Goal: Information Seeking & Learning: Learn about a topic

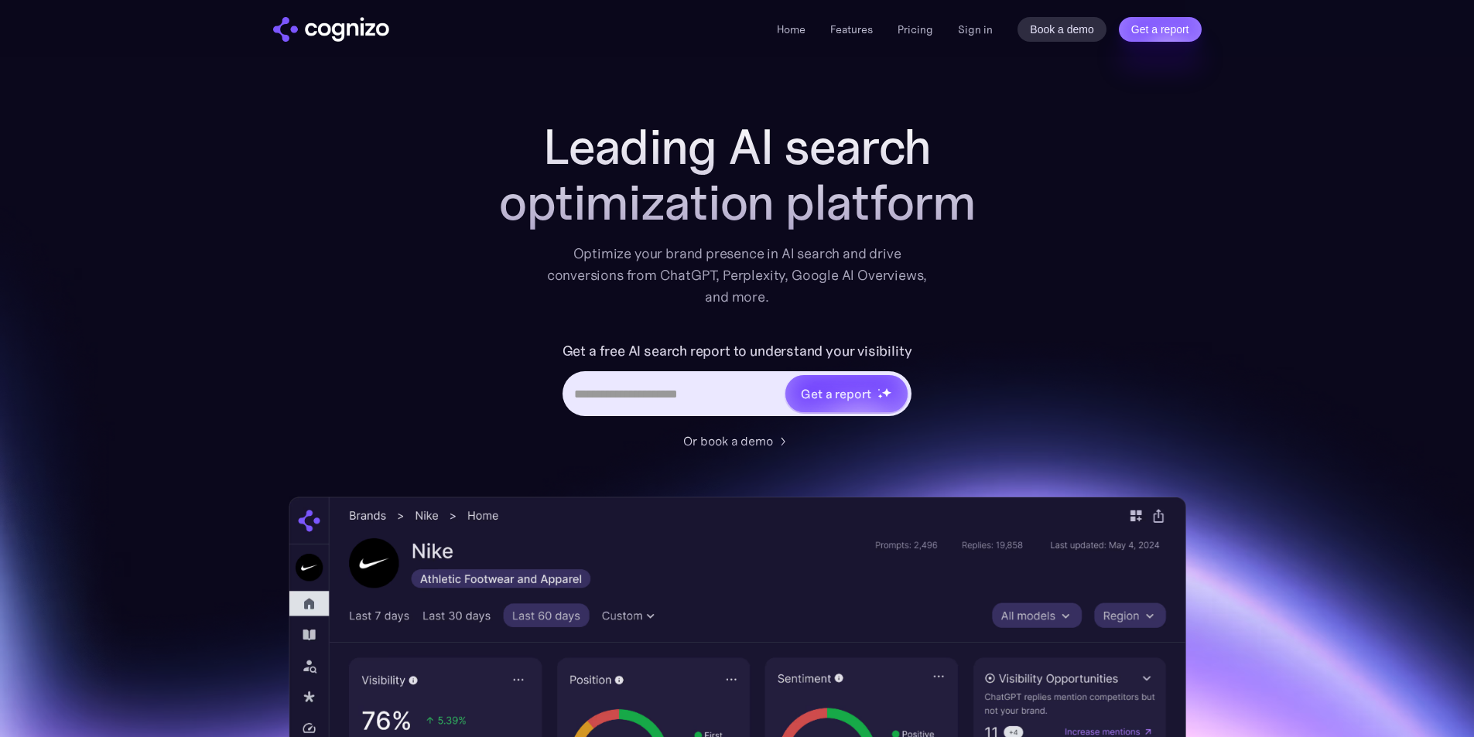
click at [669, 388] on input "Hero URL Input Form" at bounding box center [675, 393] width 220 height 29
click at [718, 399] on input "Hero URL Input Form" at bounding box center [675, 393] width 220 height 29
type input "*"
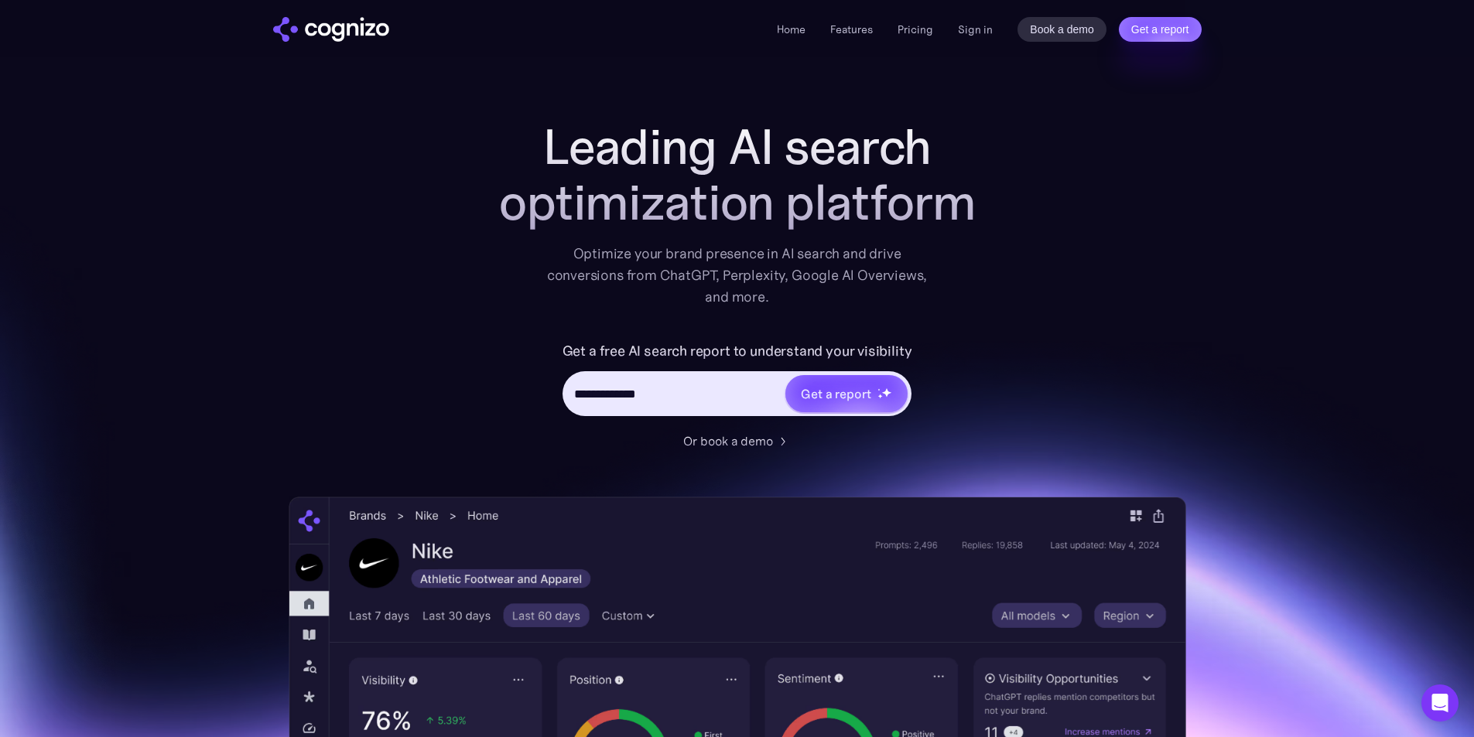
type input "**********"
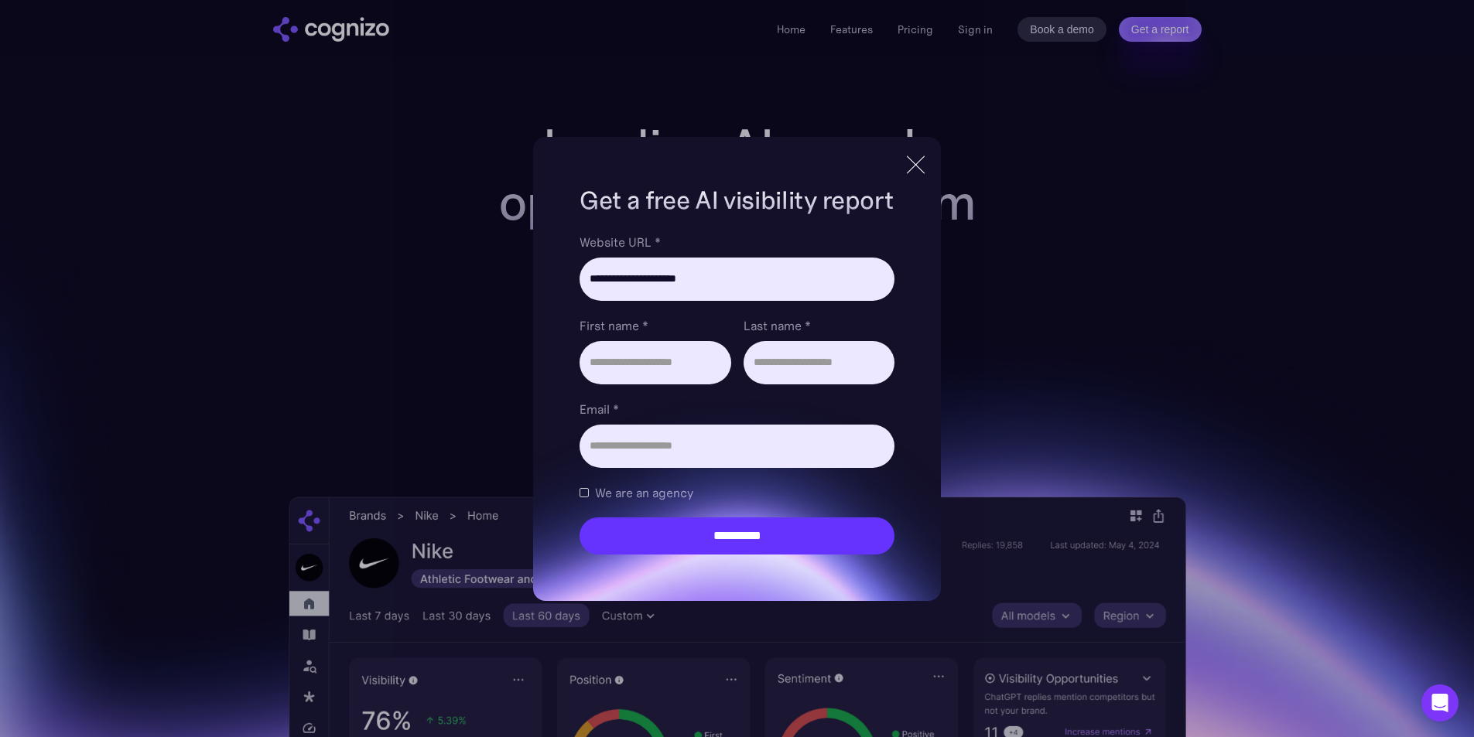
click at [908, 170] on div at bounding box center [916, 165] width 26 height 28
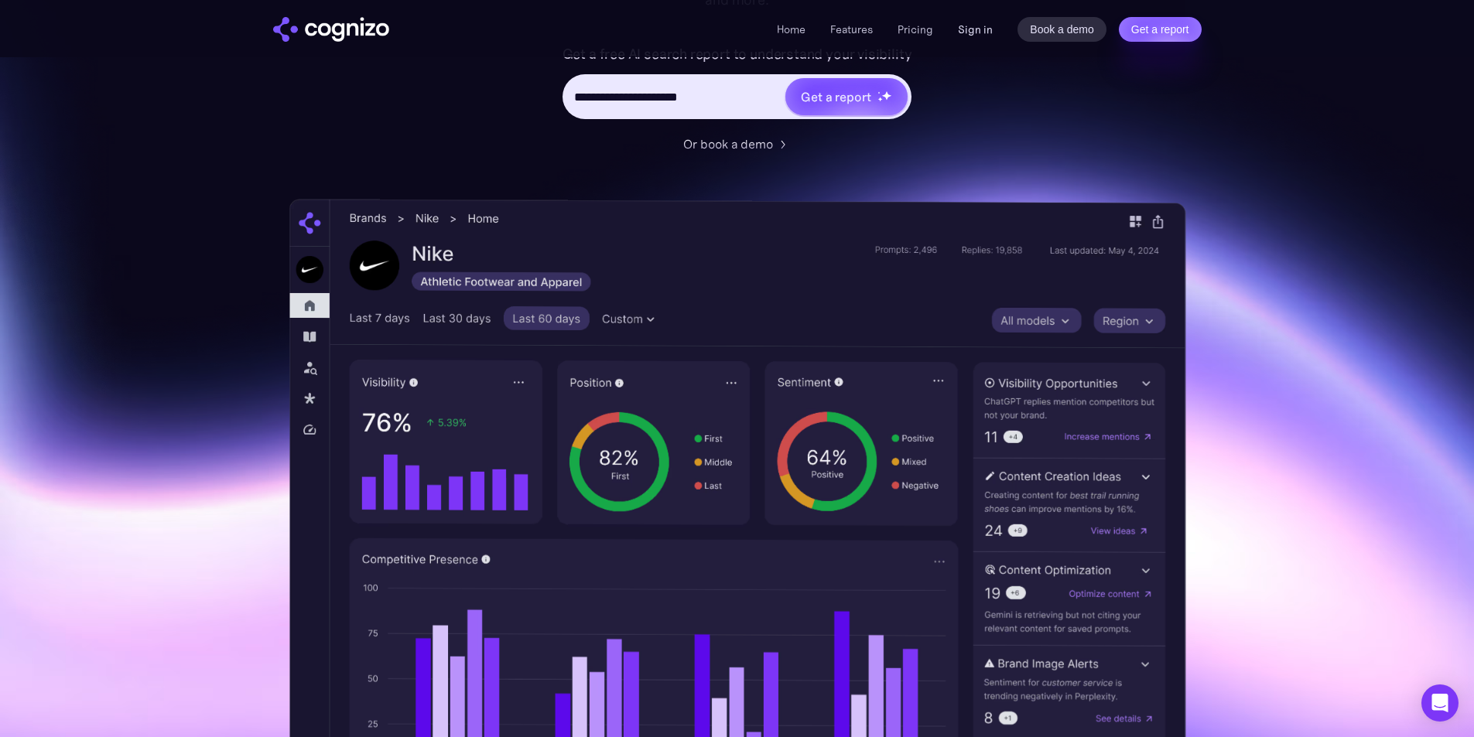
scroll to position [155, 0]
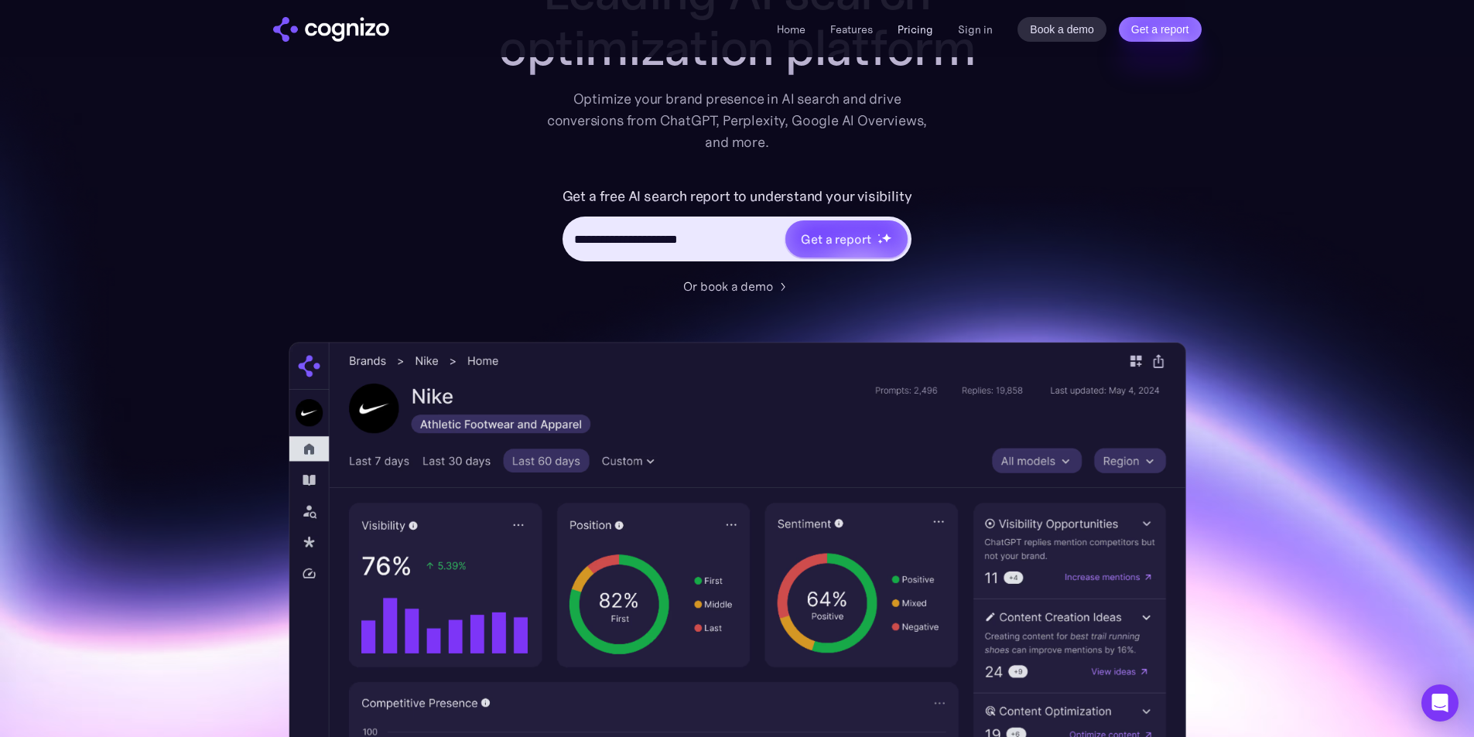
click at [933, 31] on link "Pricing" at bounding box center [915, 29] width 36 height 14
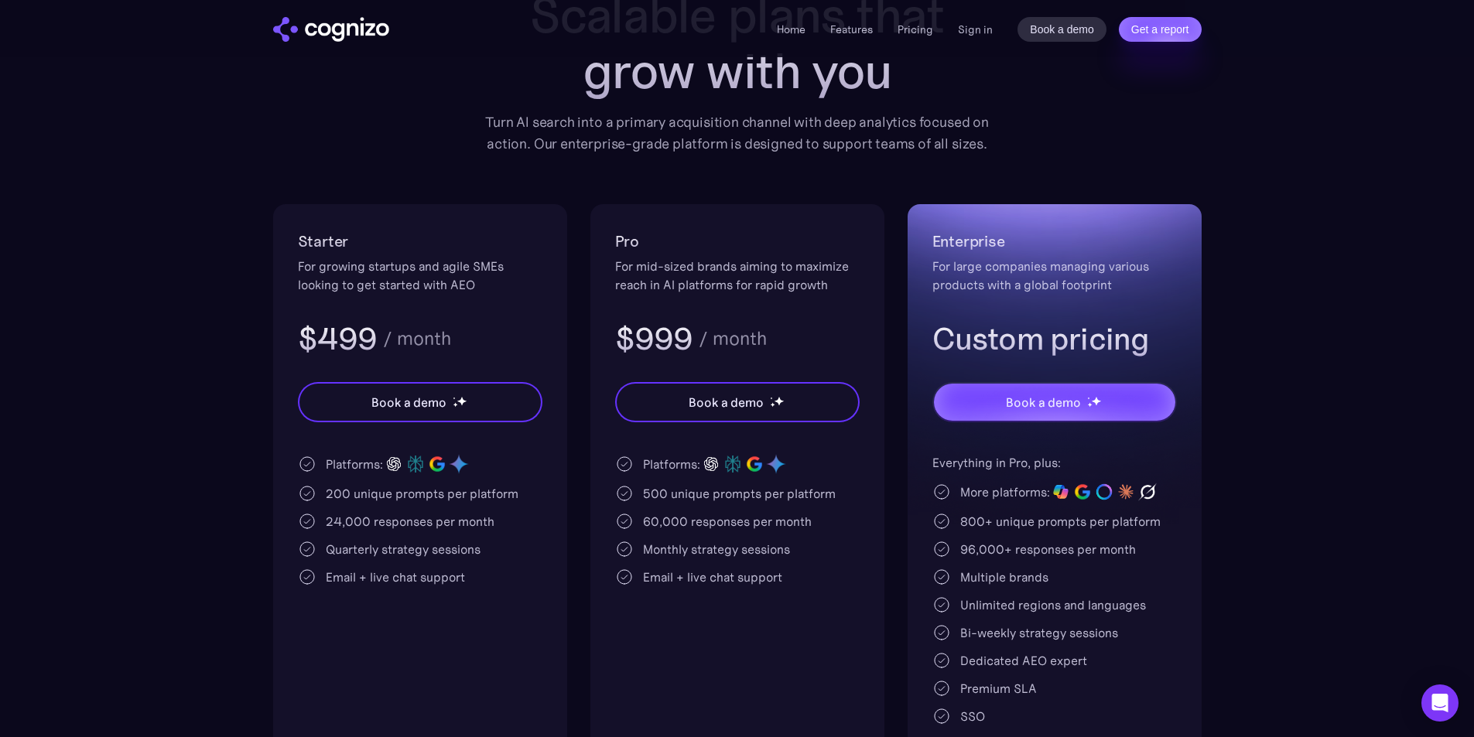
scroll to position [309, 0]
